Goal: Information Seeking & Learning: Find specific fact

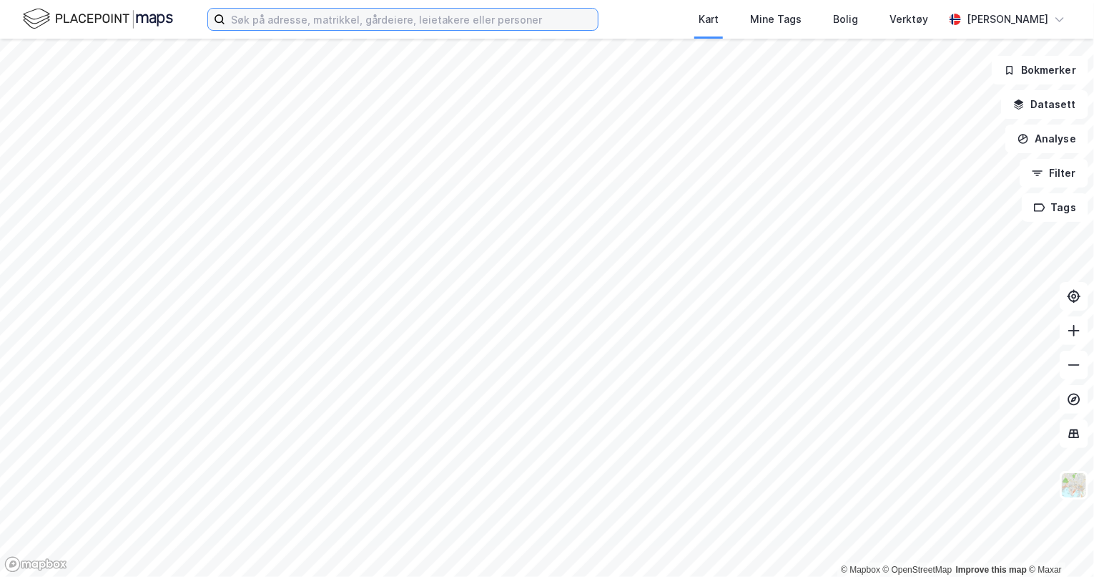
click at [353, 21] on input at bounding box center [411, 19] width 373 height 21
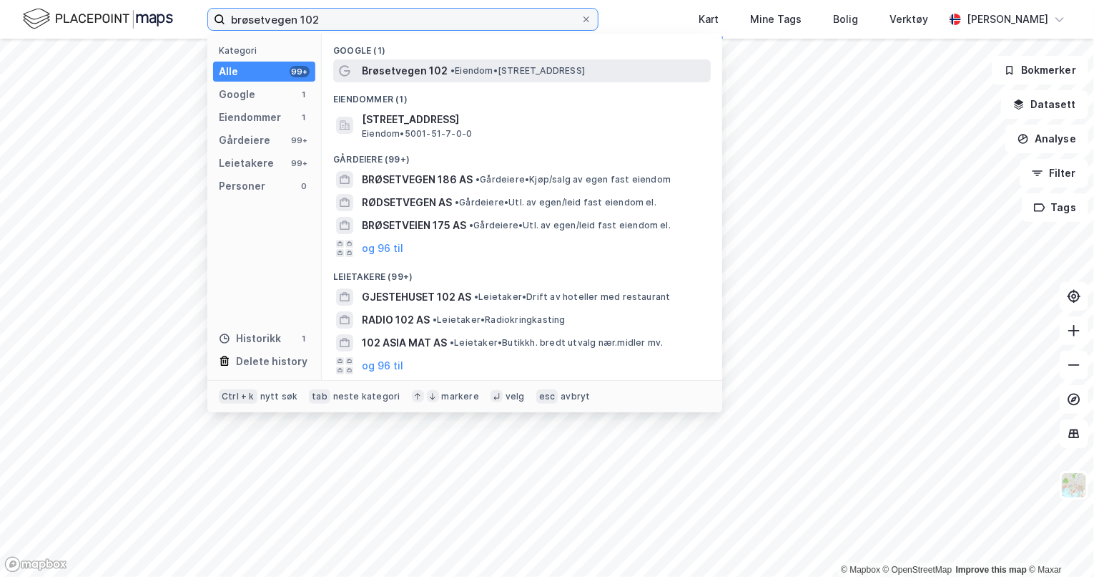
type input "brøsetvegen 102"
click at [418, 73] on span "Brøsetvegen 102" at bounding box center [405, 70] width 86 height 17
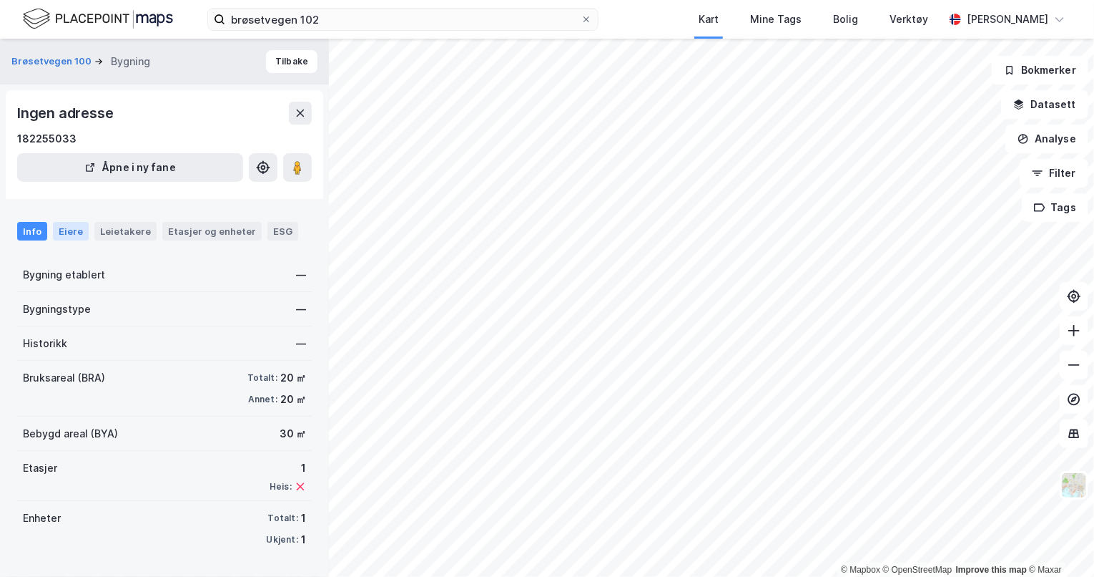
click at [65, 234] on div "Eiere" at bounding box center [71, 231] width 36 height 19
